Goal: Find specific page/section: Find specific page/section

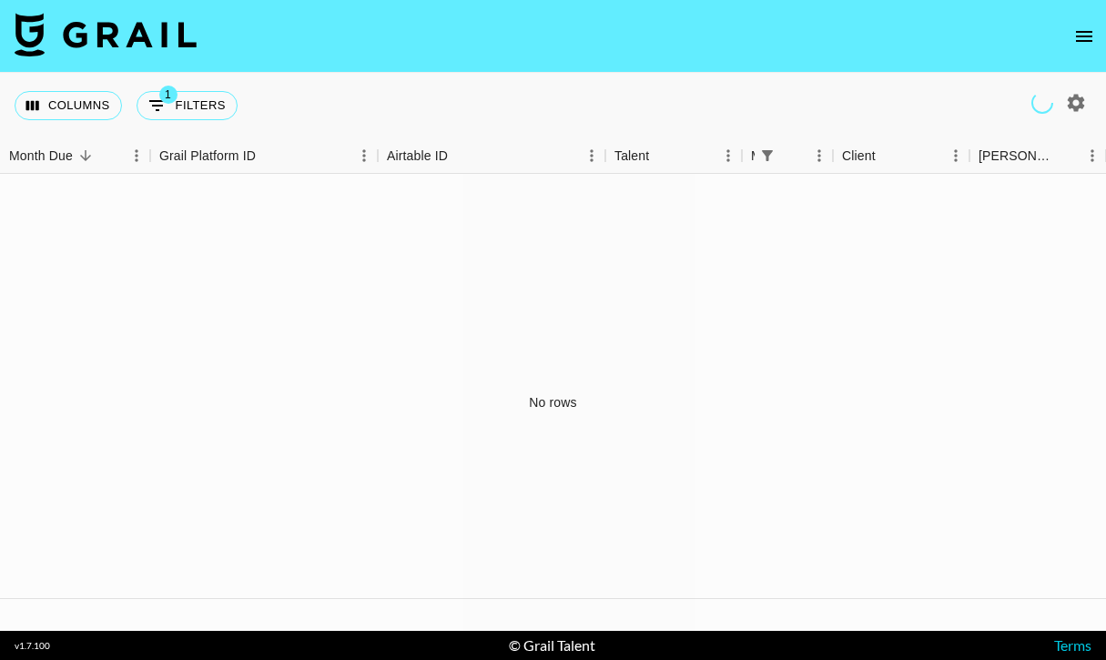
click at [1077, 32] on icon "open drawer" at bounding box center [1084, 36] width 22 height 22
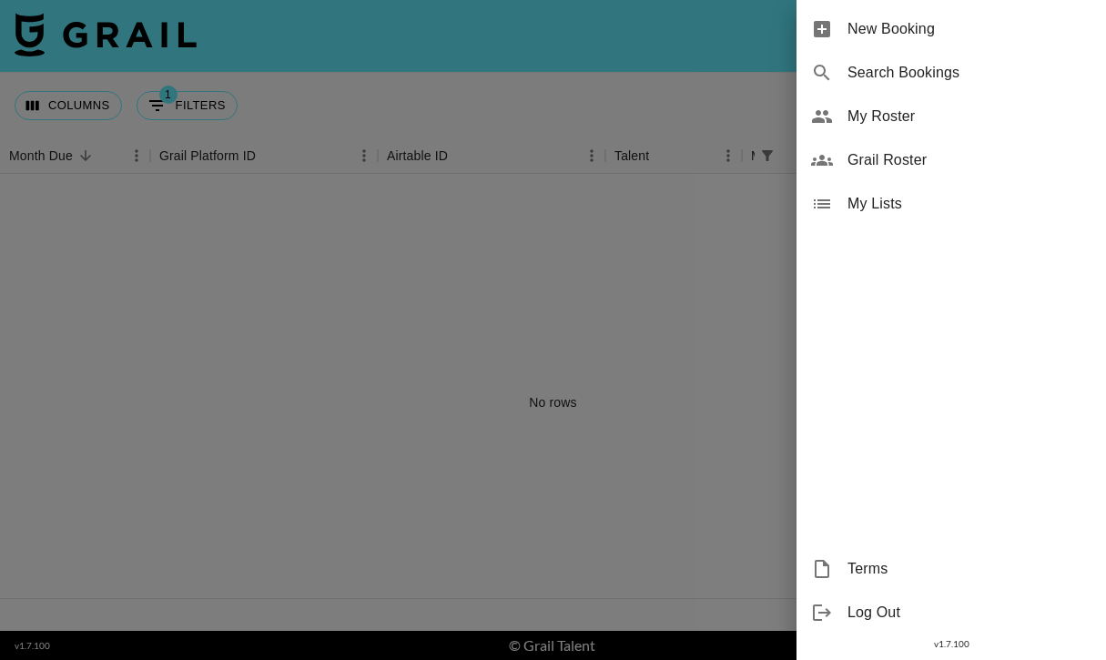
click at [908, 113] on span "My Roster" at bounding box center [970, 117] width 244 height 22
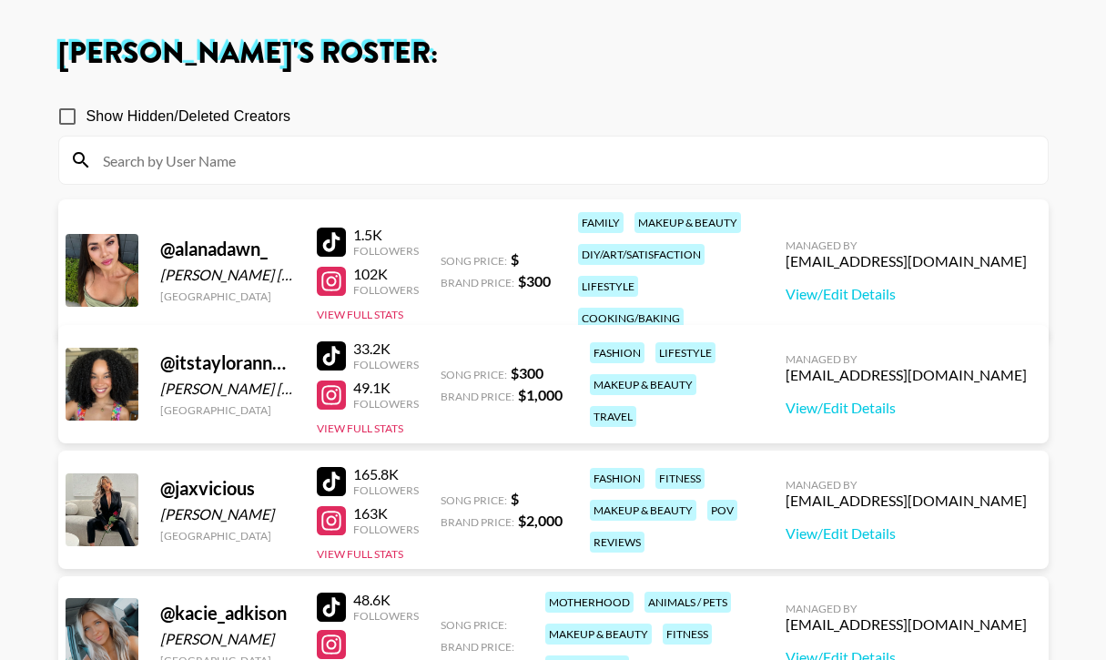
scroll to position [78, 0]
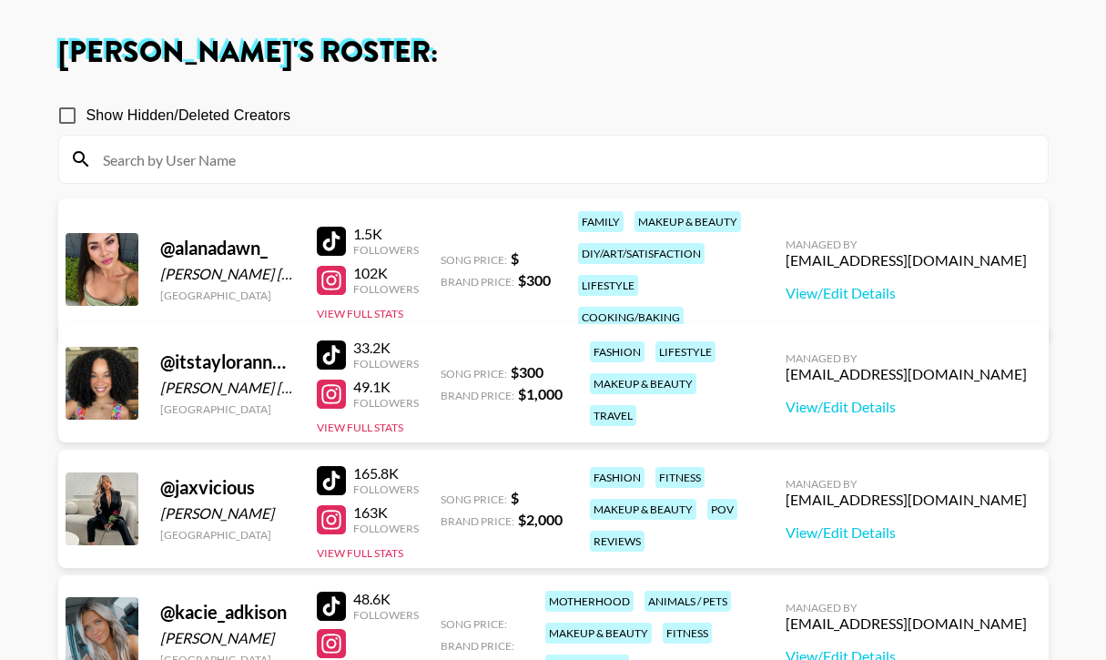
click at [324, 272] on div at bounding box center [331, 280] width 29 height 29
drag, startPoint x: 712, startPoint y: 286, endPoint x: 578, endPoint y: 224, distance: 147.5
click at [578, 224] on div "family makeup & beauty diy/art/satisfaction lifestyle cooking/baking" at bounding box center [661, 269] width 177 height 127
copy div "family makeup & beauty diy/art/satisfaction lifestyle cooking/baking"
click at [333, 249] on div "1.5K Followers 102K Followers View Full Stats" at bounding box center [368, 270] width 102 height 104
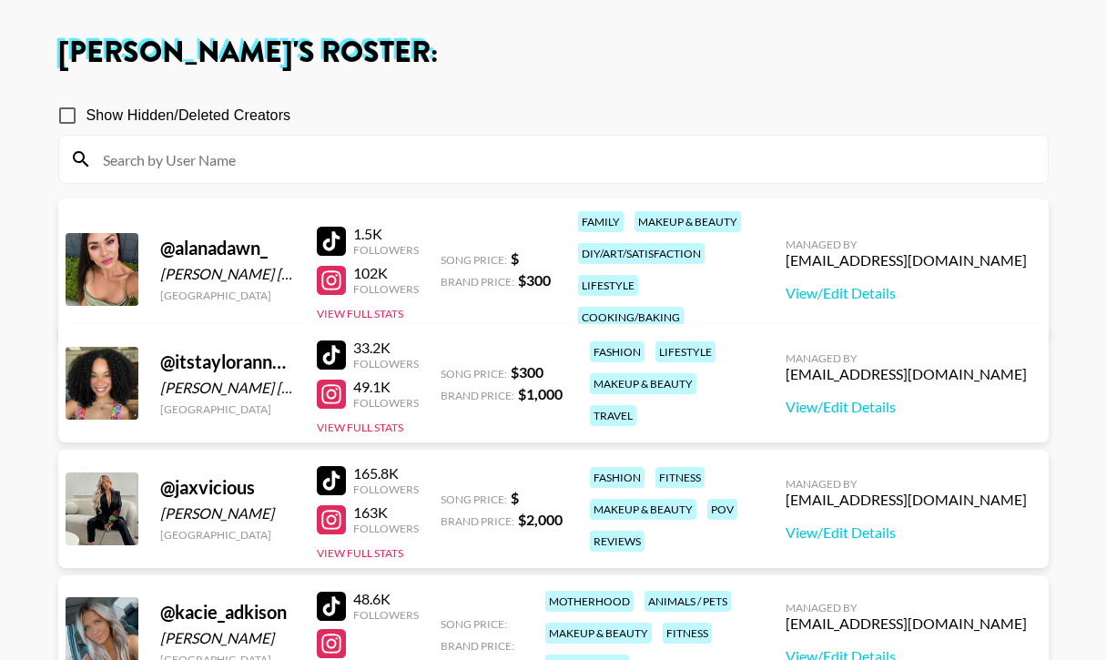
click at [330, 269] on div at bounding box center [331, 280] width 29 height 29
click at [335, 235] on div at bounding box center [331, 241] width 29 height 29
